Goal: Task Accomplishment & Management: Complete application form

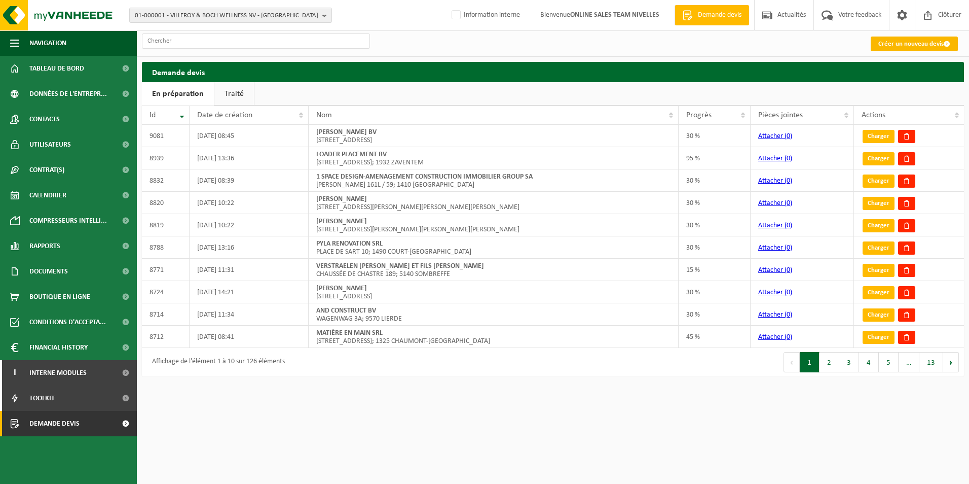
click at [891, 42] on link "Créer un nouveau devis" at bounding box center [914, 44] width 87 height 15
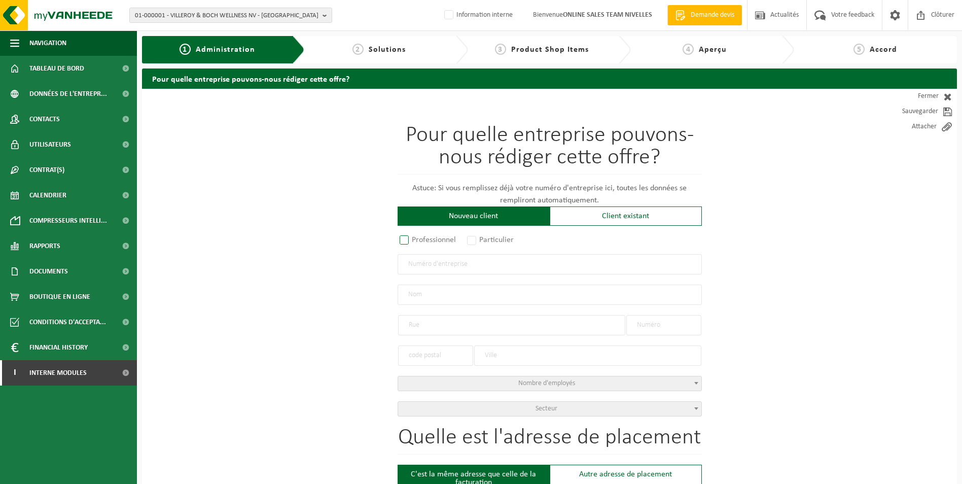
click at [403, 241] on label "Professionnel" at bounding box center [428, 240] width 61 height 14
click at [414, 241] on input "Professionnel" at bounding box center [417, 240] width 7 height 7
radio input "true"
click at [422, 271] on input "text" at bounding box center [550, 264] width 304 height 20
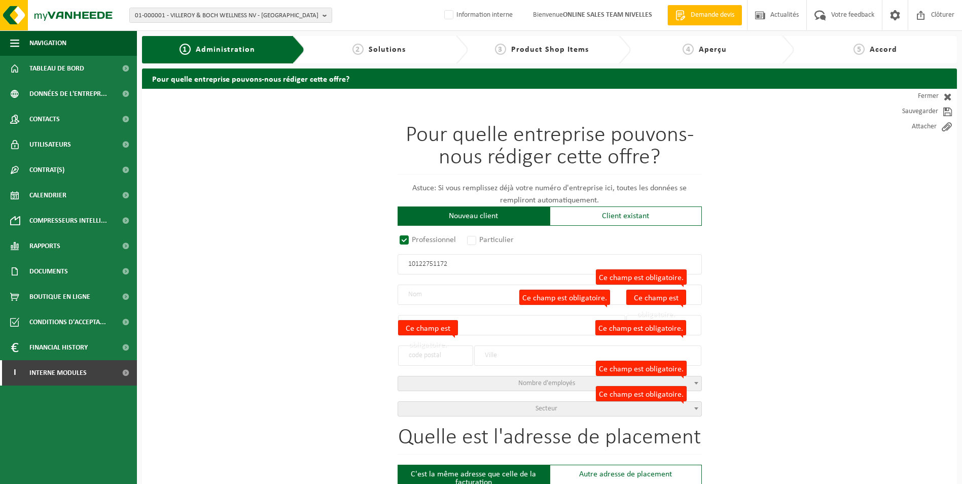
click at [472, 263] on input "10122751172" at bounding box center [550, 264] width 304 height 20
drag, startPoint x: 475, startPoint y: 263, endPoint x: 296, endPoint y: 234, distance: 181.3
paste input "BE 1012.275."
type input "BE 1012.275.172"
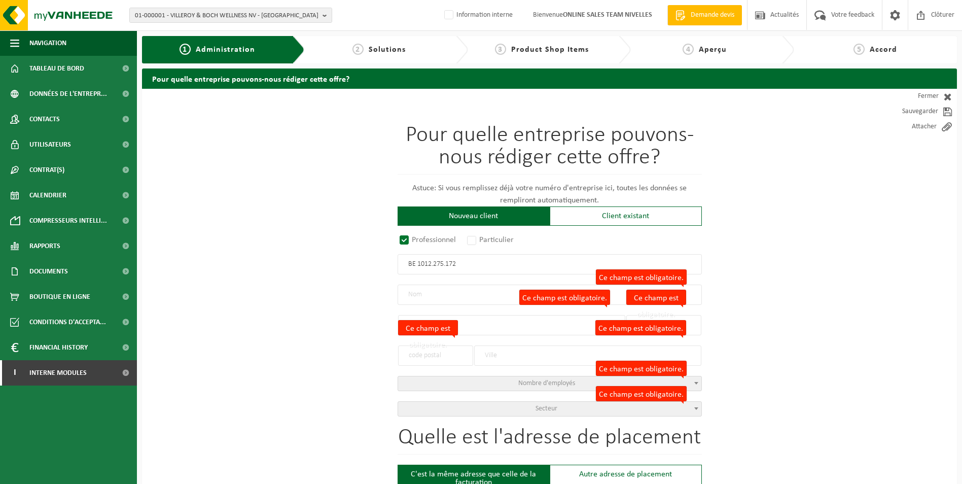
radio input "true"
type input "1012275172"
type input "TURTLE GARDEN SRL"
type input "RUE DES ARTS"
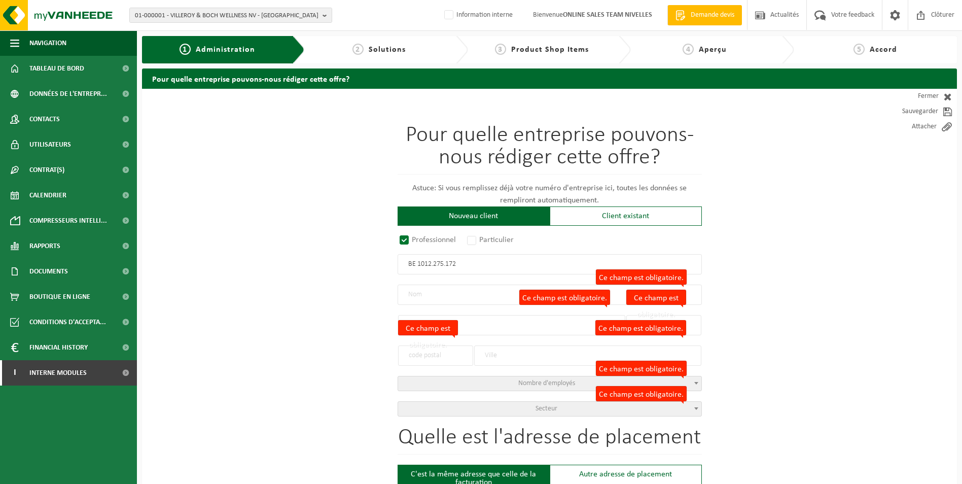
type input "12"
type input "1400"
type input "NIVELLES"
select select "D"
select select "NACE_8130"
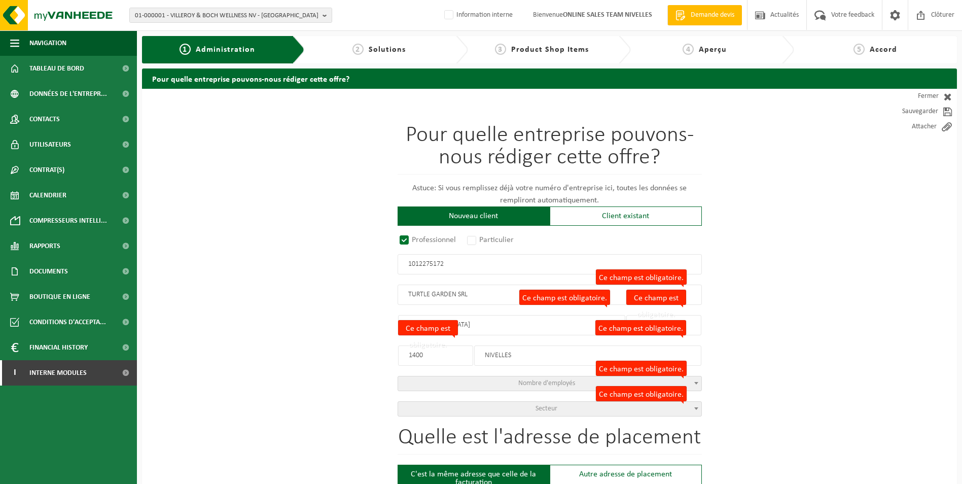
type input "TURTLE GARDEN SRL"
type input "RUE DES ARTS"
type input "12"
type input "1400"
type input "NIVELLES"
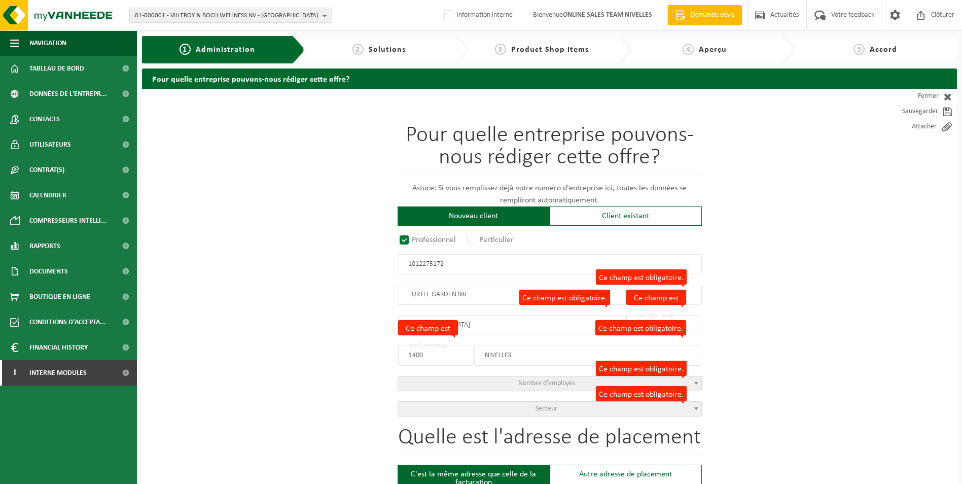
type input "2363859217"
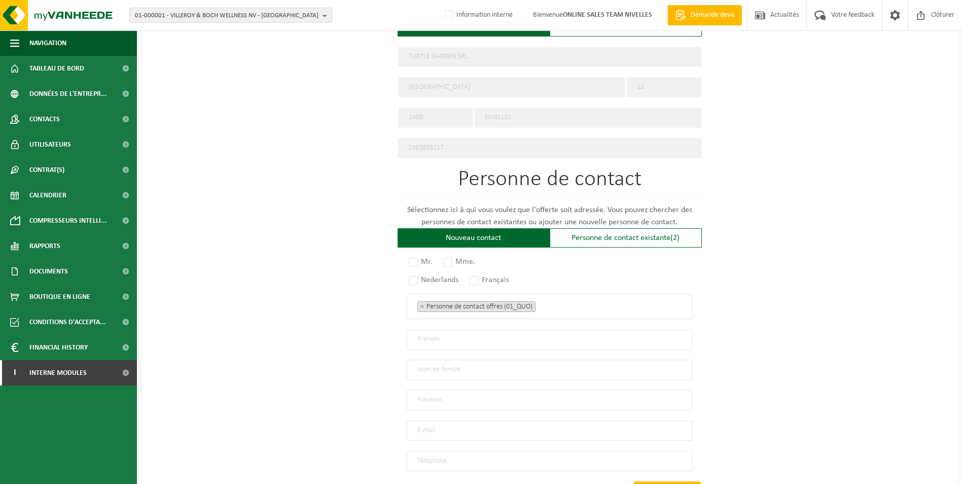
scroll to position [456, 0]
click at [412, 254] on label "Mr." at bounding box center [421, 261] width 28 height 14
radio input "true"
click at [474, 275] on label "Français" at bounding box center [489, 279] width 45 height 14
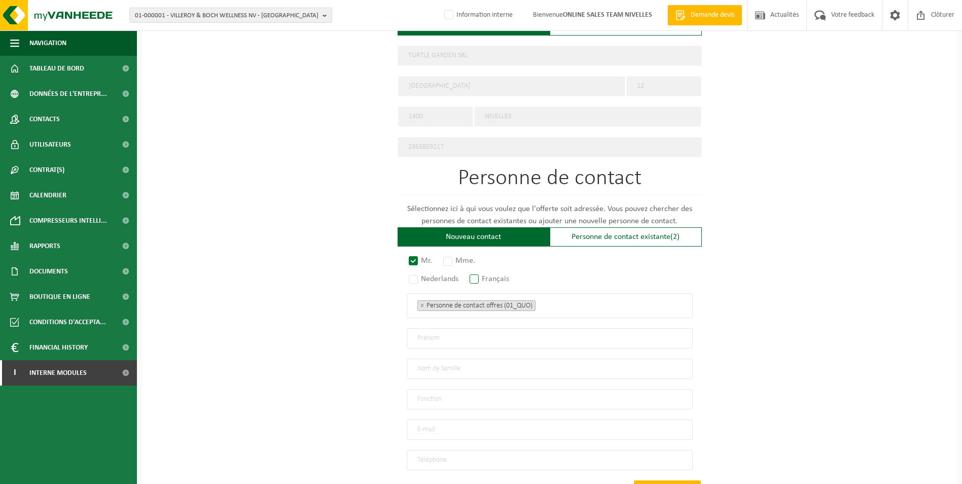
radio input "true"
click at [576, 306] on ul "× Personne de contact offres (01_QUO)" at bounding box center [549, 305] width 265 height 13
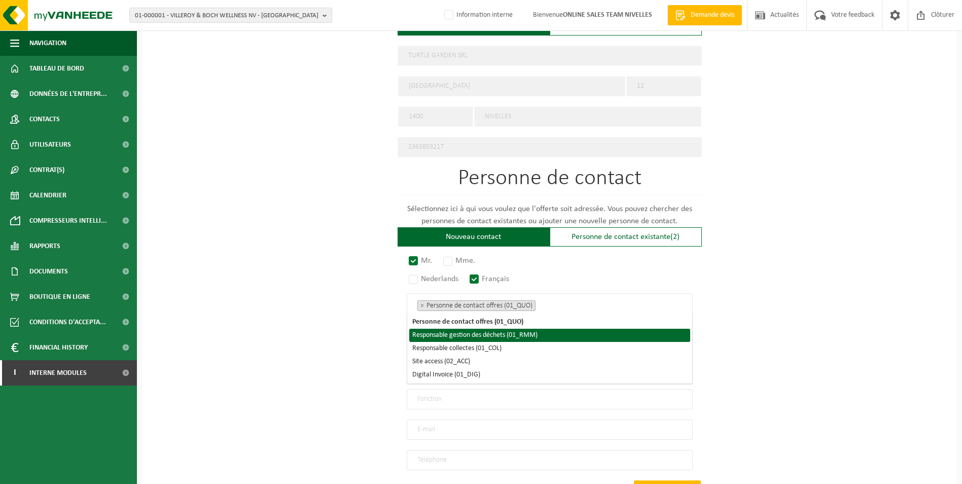
click at [523, 336] on li "Responsable gestion des déchets (01_RMM)" at bounding box center [549, 335] width 281 height 13
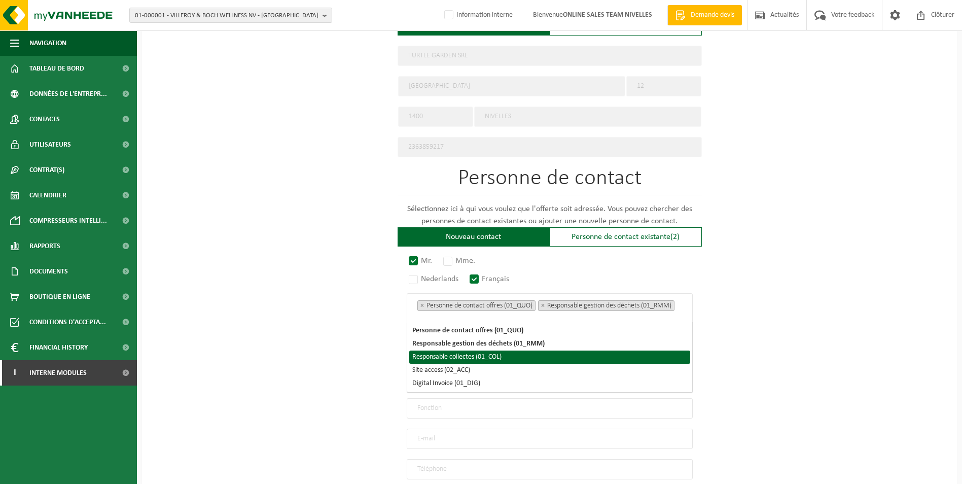
click at [496, 355] on li "Responsable collectes (01_COL)" at bounding box center [549, 356] width 281 height 13
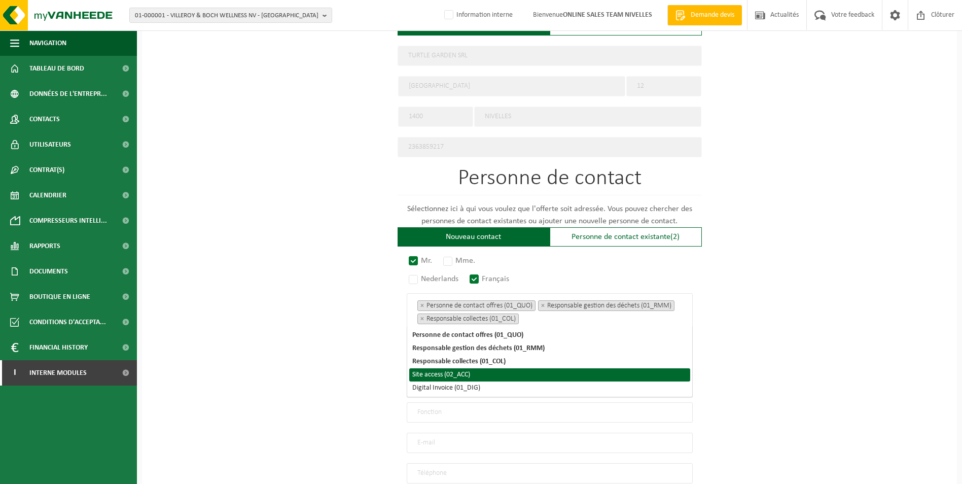
click at [468, 380] on li "Site access (02_ACC)" at bounding box center [549, 374] width 281 height 13
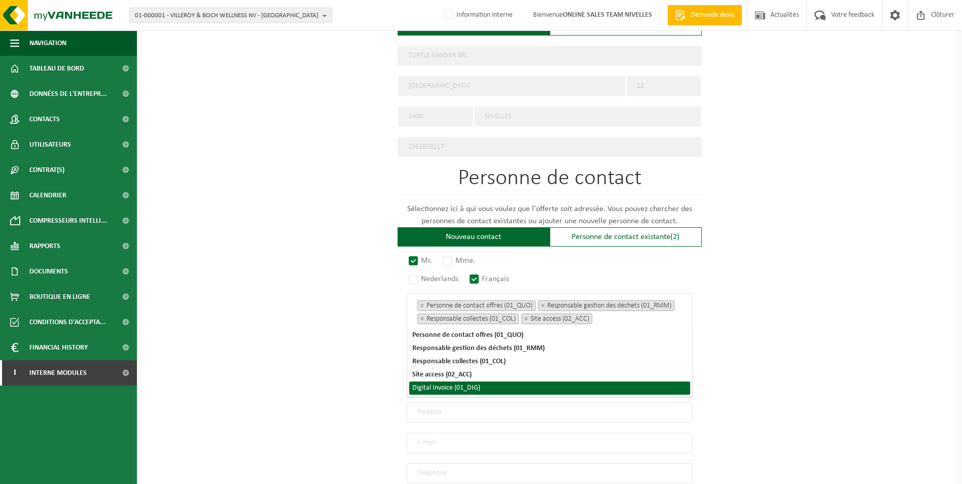
click at [464, 388] on li "Digital Invoice (01_DIG)" at bounding box center [549, 387] width 281 height 13
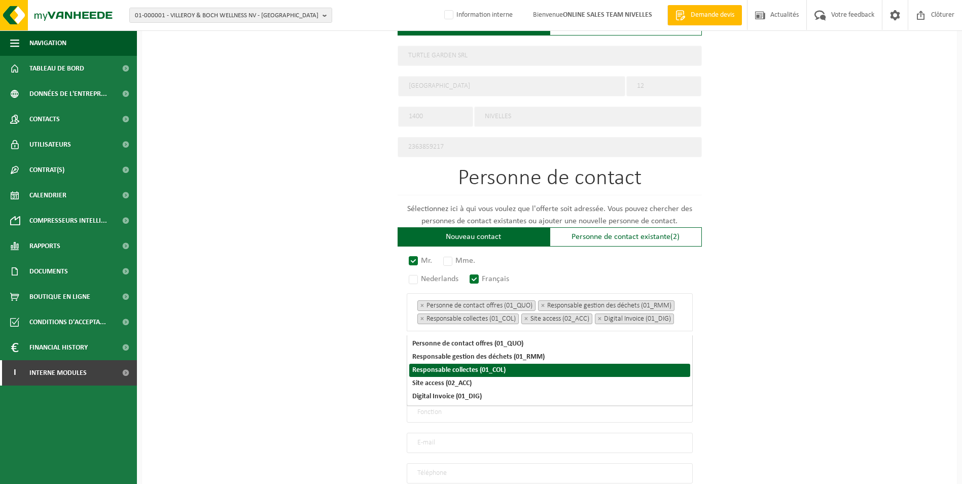
click at [741, 354] on div "Pour quelle entreprise pouvons-nous rédiger cette offre? Astuce: Si vous rempli…" at bounding box center [549, 102] width 815 height 940
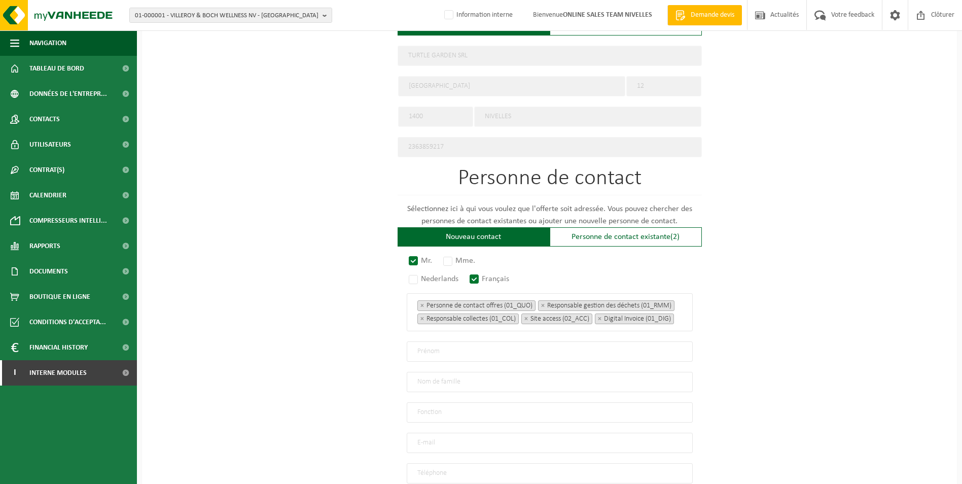
click at [449, 359] on input "text" at bounding box center [550, 351] width 286 height 20
type input "a"
type input "Arthur"
type input "Verroken"
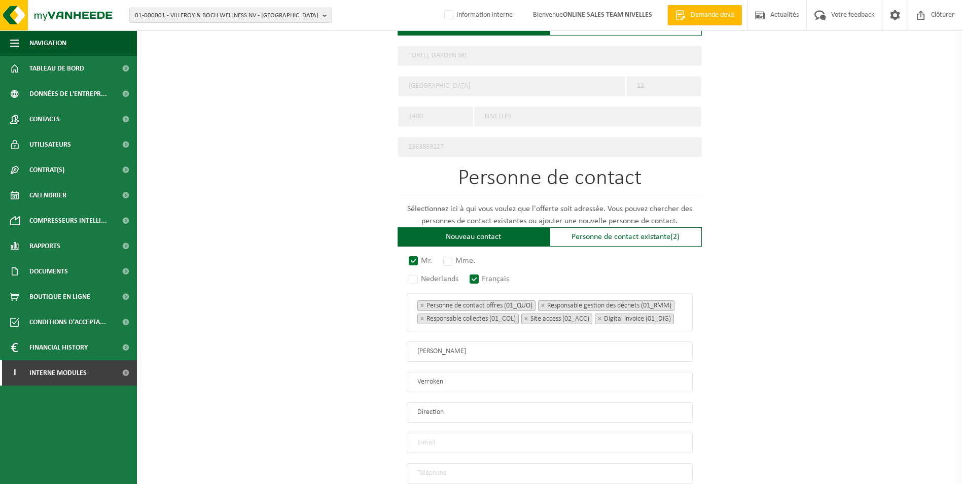
type input "Direction"
type input "turtlegarden@gmail.com"
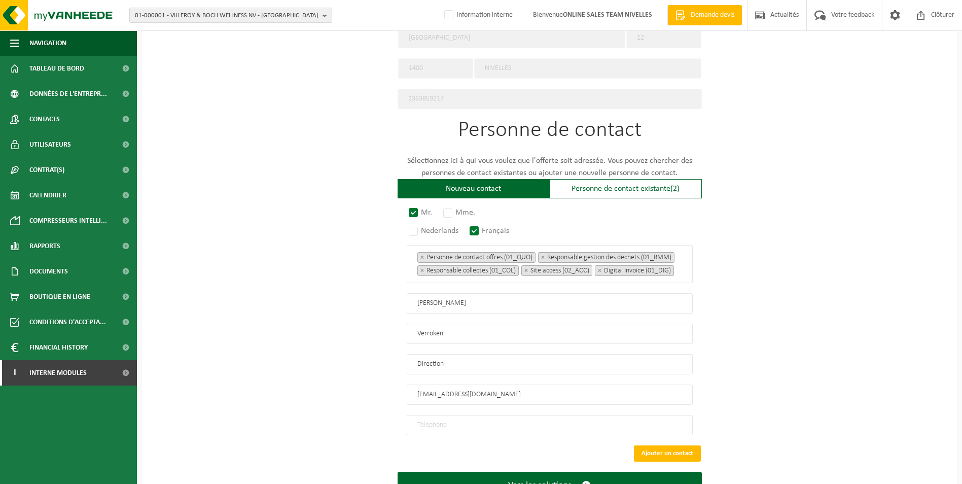
scroll to position [551, 0]
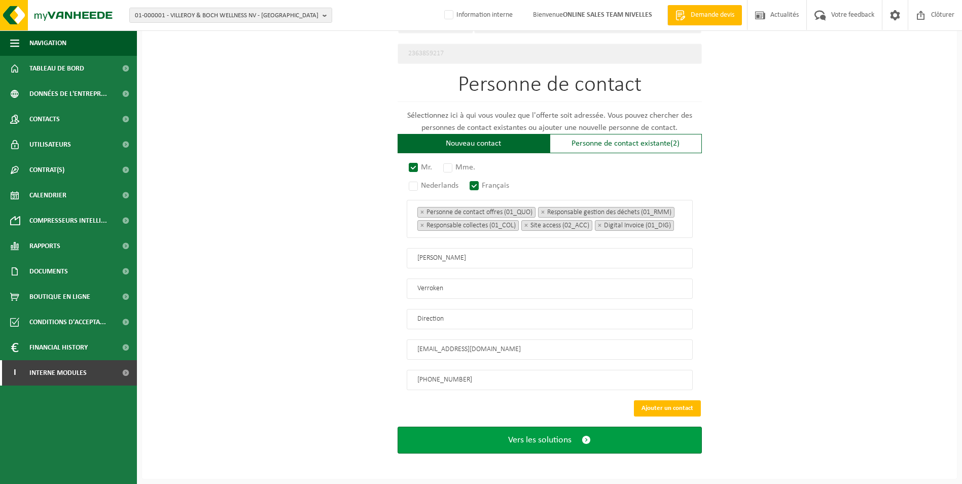
type input "+32 477 76 32 31"
click at [513, 438] on span "Vers les solutions" at bounding box center [539, 440] width 63 height 11
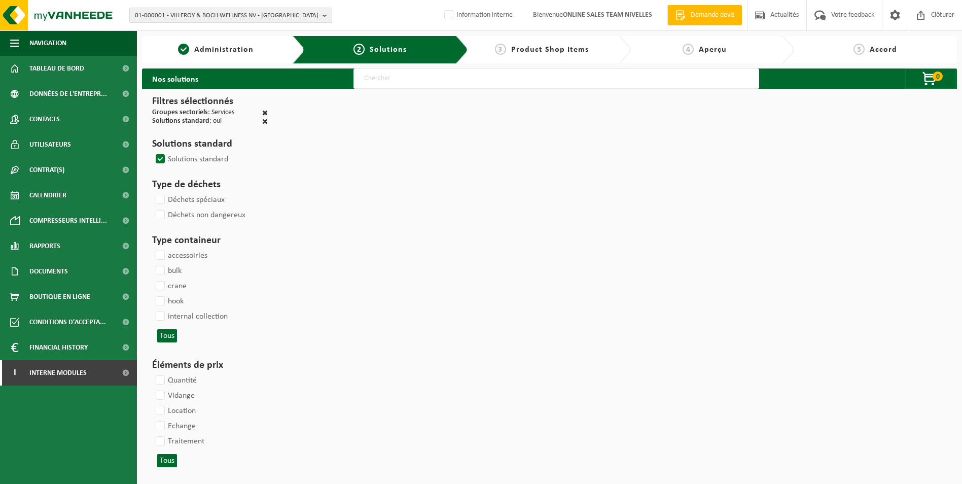
click at [387, 75] on input "text" at bounding box center [556, 78] width 406 height 20
type input "000052"
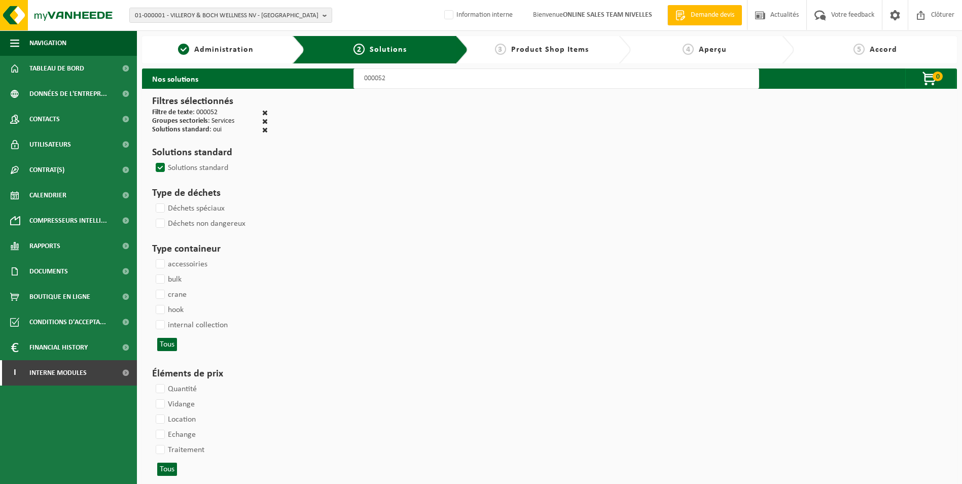
select select
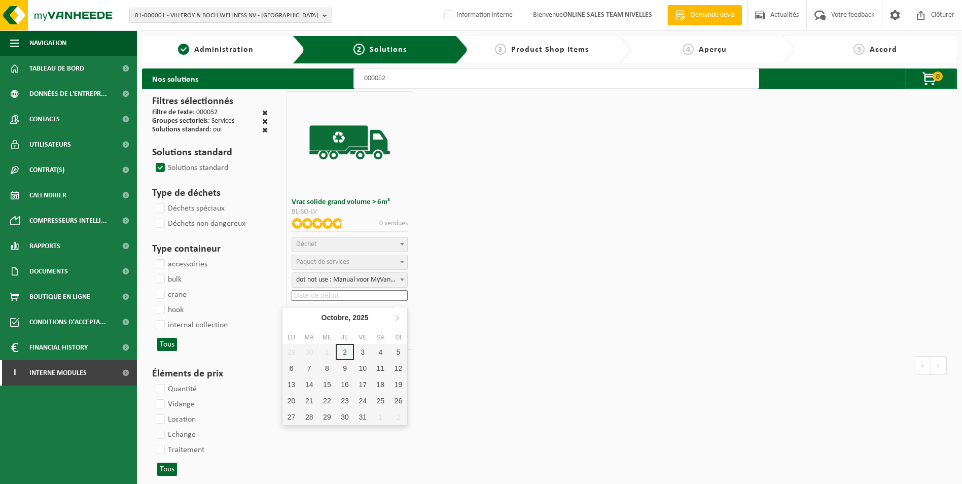
click at [322, 292] on input at bounding box center [350, 295] width 116 height 11
click at [345, 352] on div "2" at bounding box center [345, 352] width 18 height 16
type input "2025-10-02"
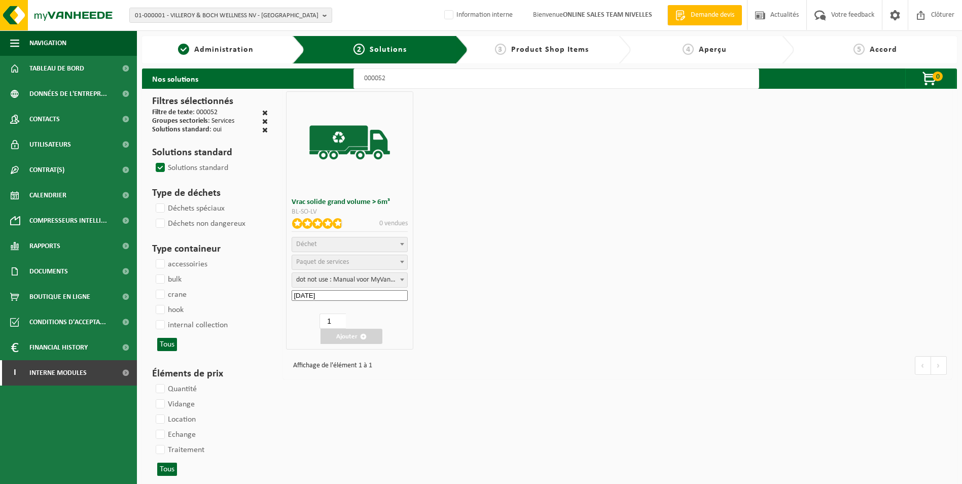
click at [373, 263] on span "Paquet de services" at bounding box center [349, 262] width 115 height 14
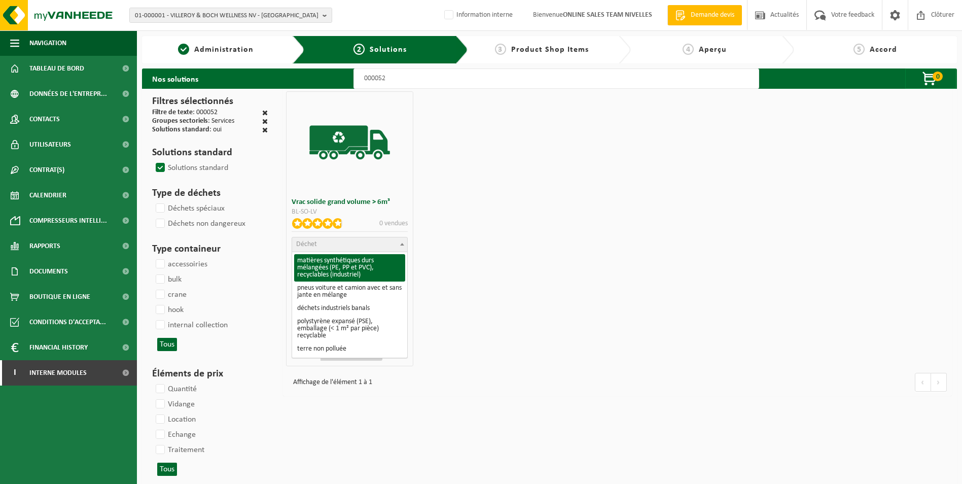
click at [359, 243] on span "Déchet" at bounding box center [349, 244] width 115 height 14
select select
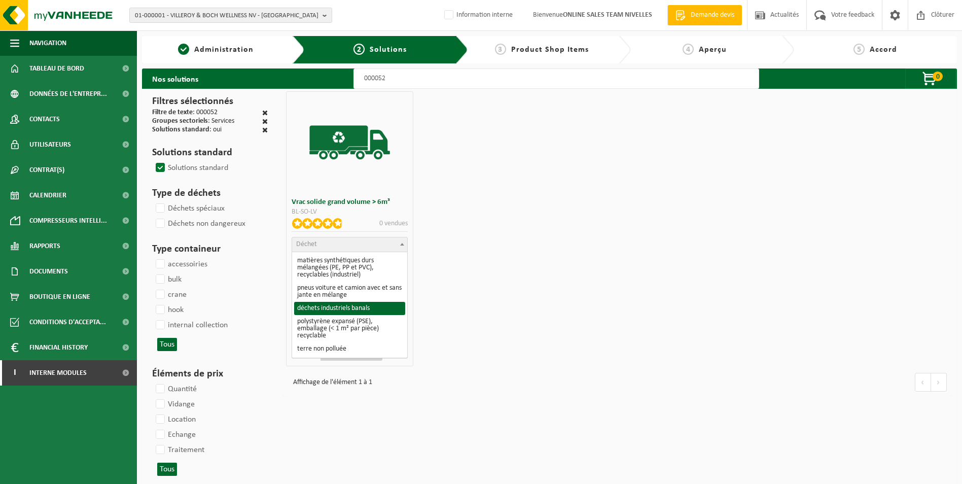
select select "8"
select select
select select "47"
select select "25"
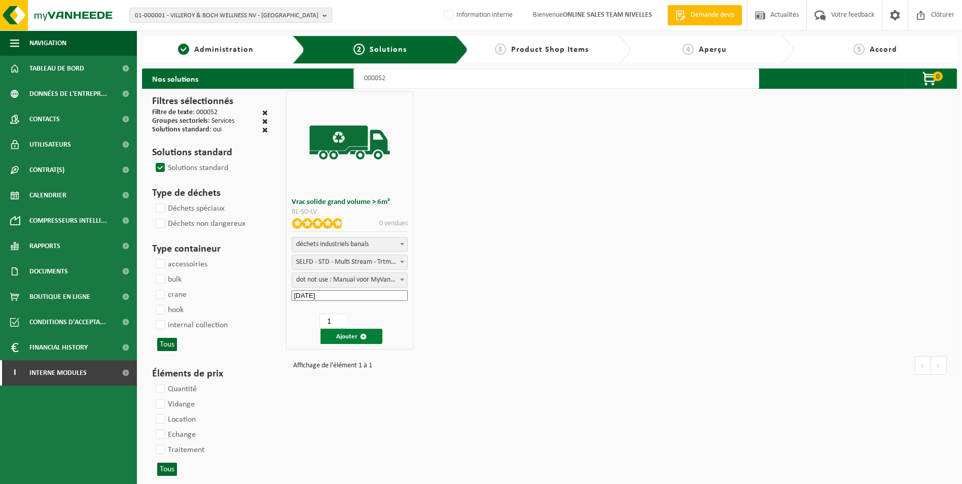
click at [351, 336] on button "Ajouter" at bounding box center [351, 336] width 62 height 15
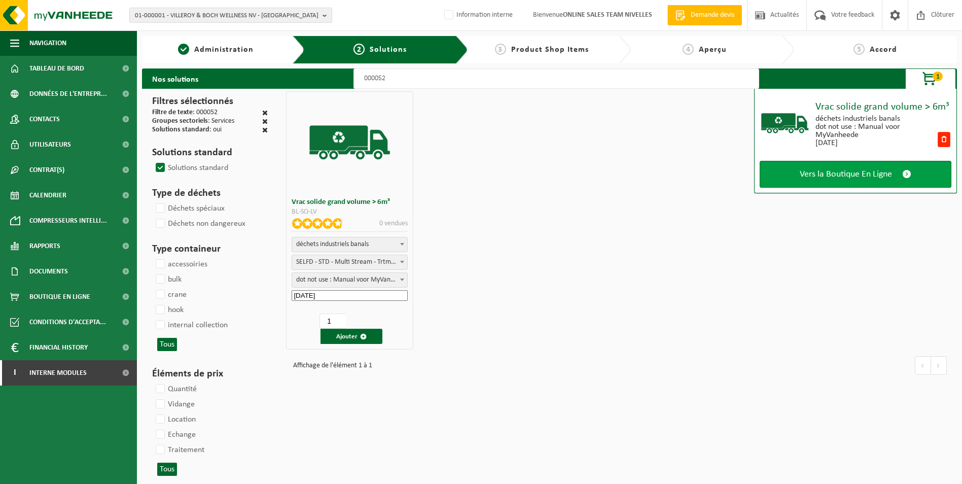
click at [826, 171] on span "Vers la Boutique En Ligne" at bounding box center [846, 174] width 92 height 11
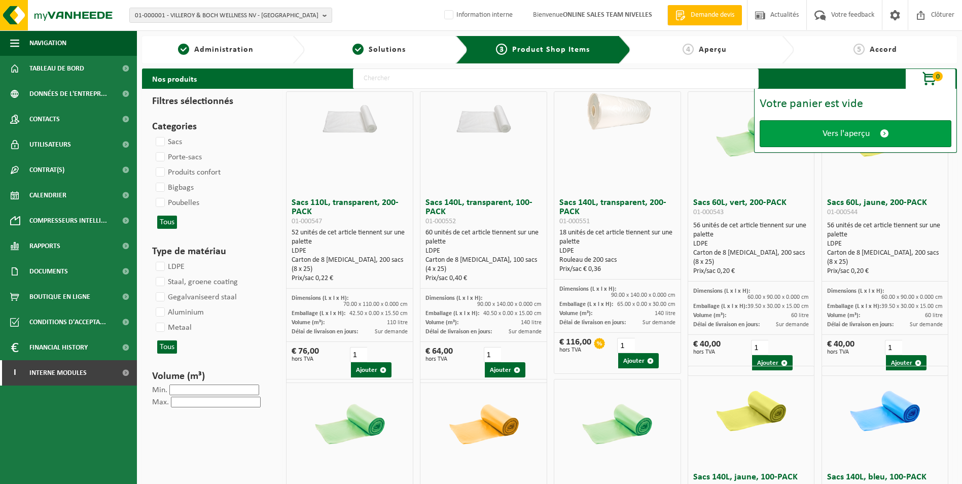
click at [849, 128] on span "Vers l'aperçu" at bounding box center [845, 133] width 47 height 11
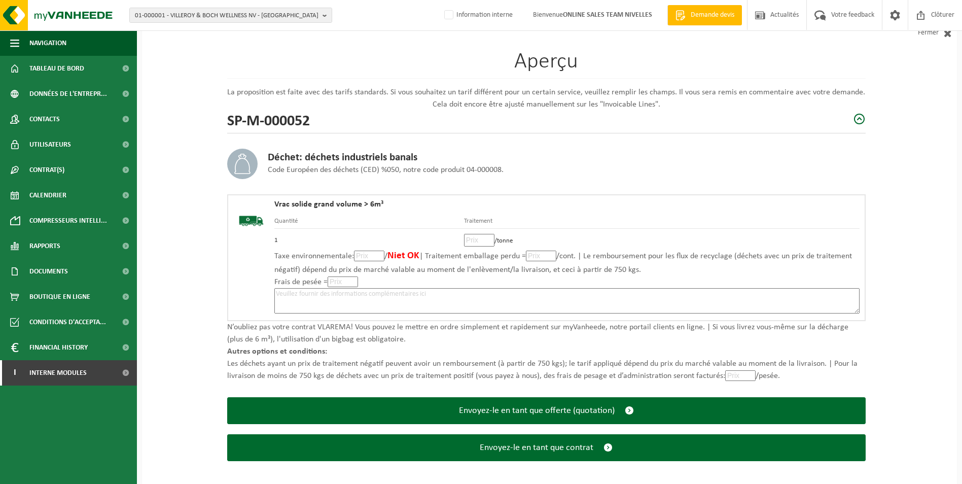
scroll to position [70, 0]
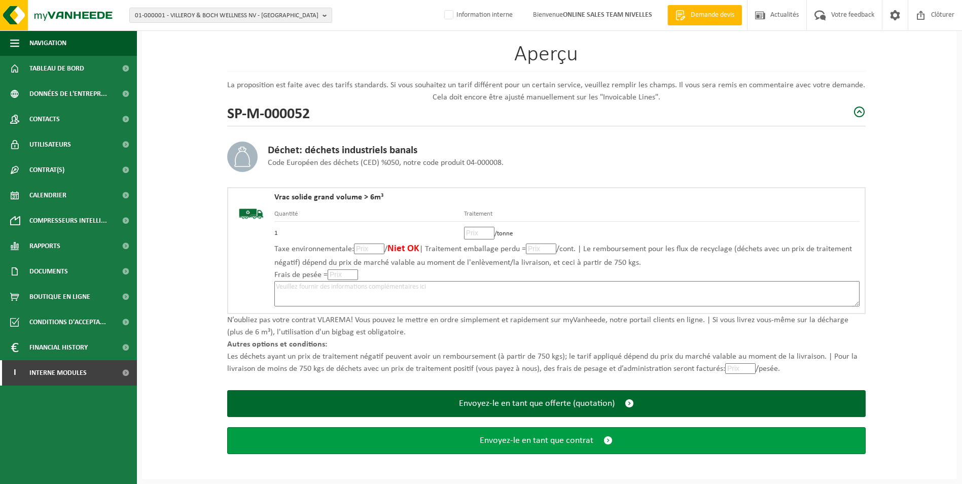
click at [501, 440] on span "Envoyez-le en tant que contrat" at bounding box center [537, 440] width 114 height 11
